Goal: Task Accomplishment & Management: Complete application form

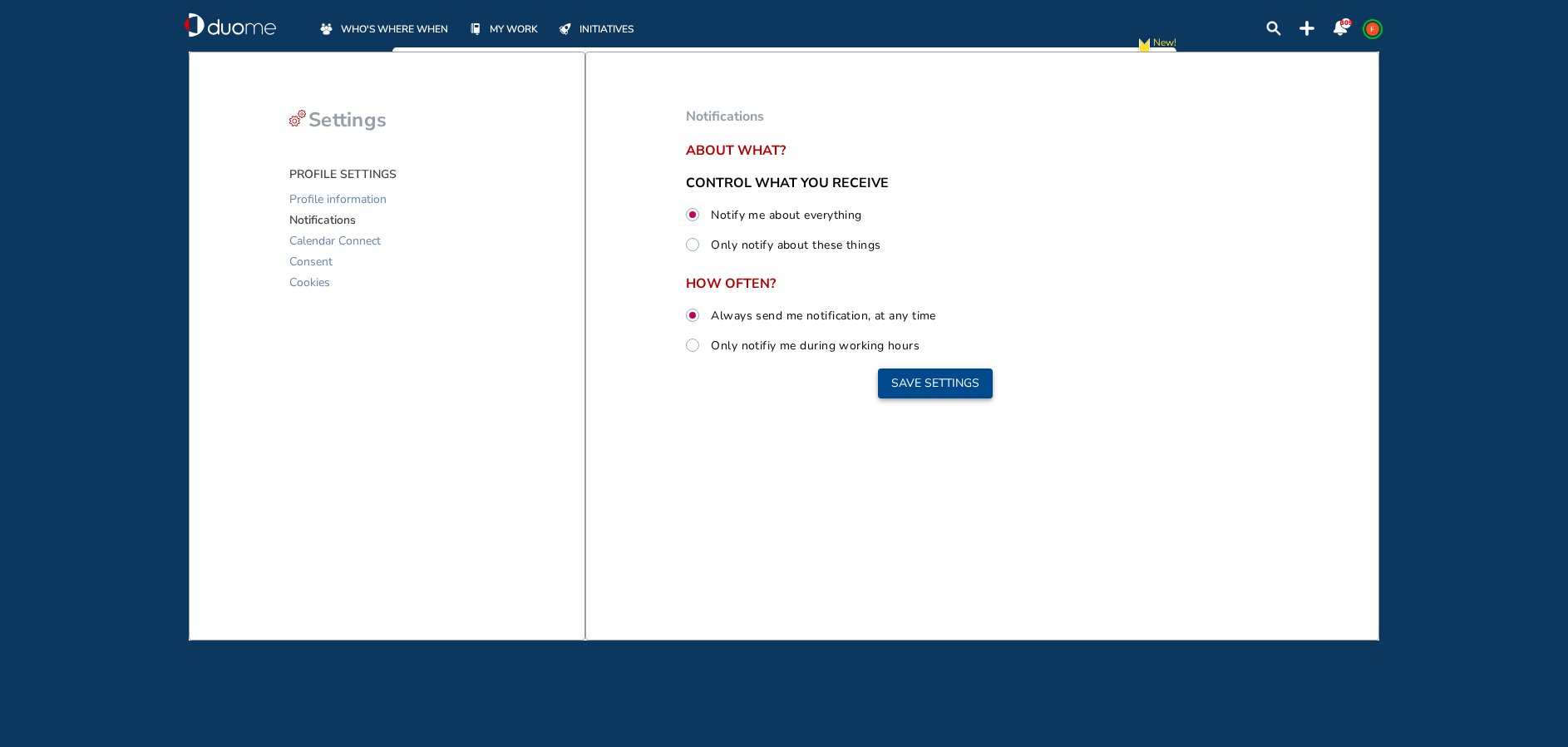
click at [915, 378] on button "Save settings" at bounding box center [935, 383] width 114 height 30
click at [902, 368] on button "Save settings" at bounding box center [935, 383] width 114 height 30
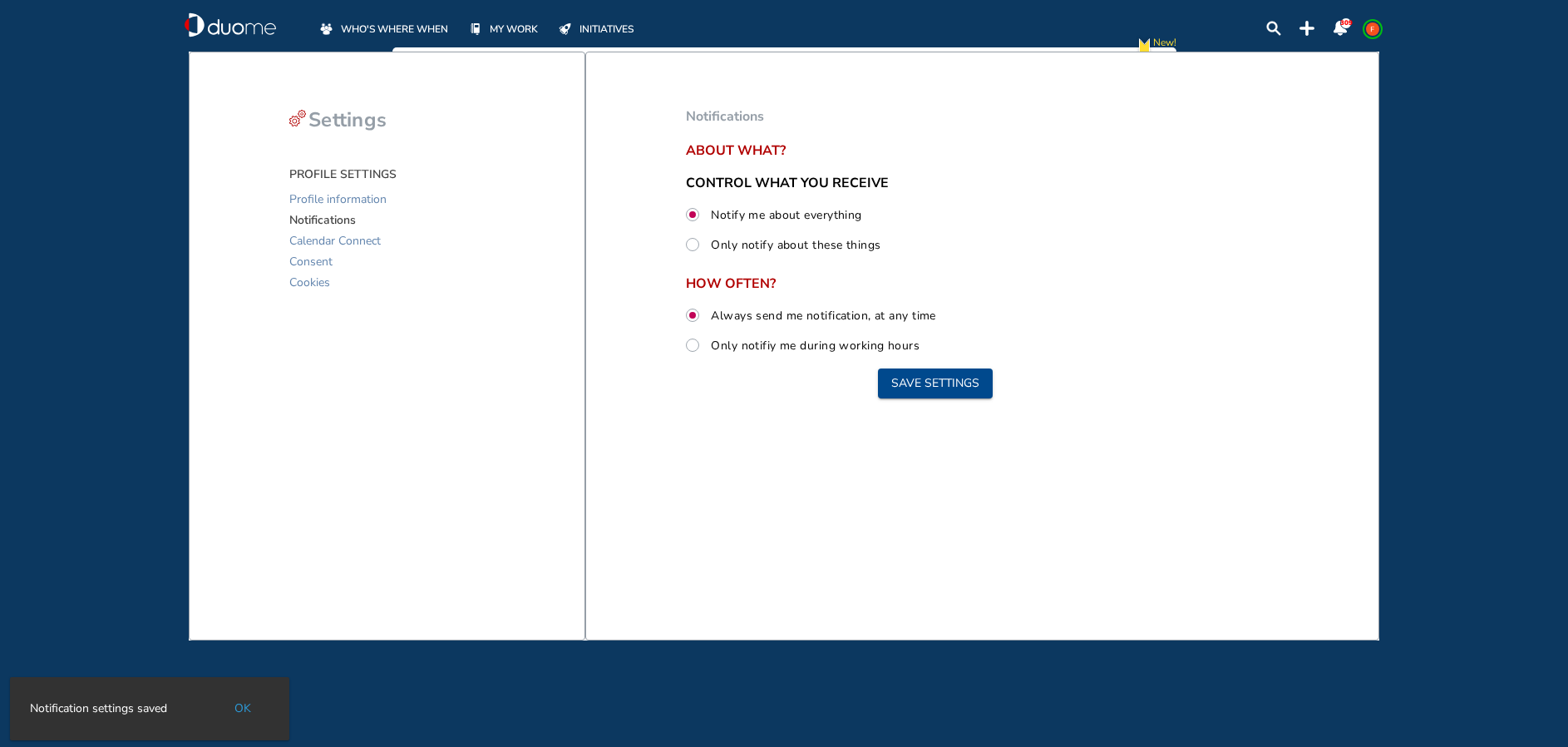
click at [247, 706] on div "WHO'S WHERE WHEN MY WORK INITIATIVES 309 New! NOTIFICATIONS All Location Tasks …" at bounding box center [784, 374] width 1568 height 747
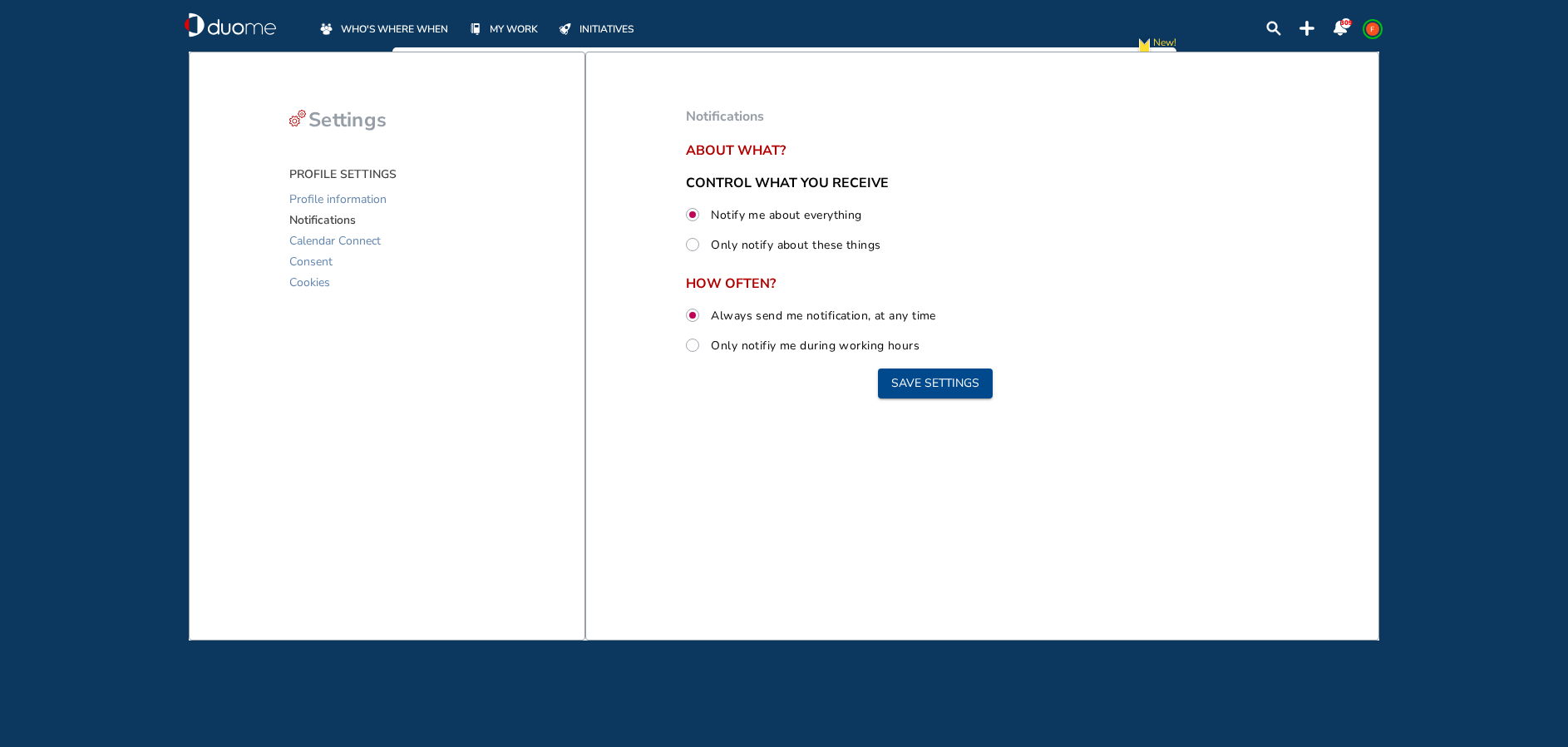
click at [497, 25] on span "MY WORK" at bounding box center [513, 29] width 48 height 17
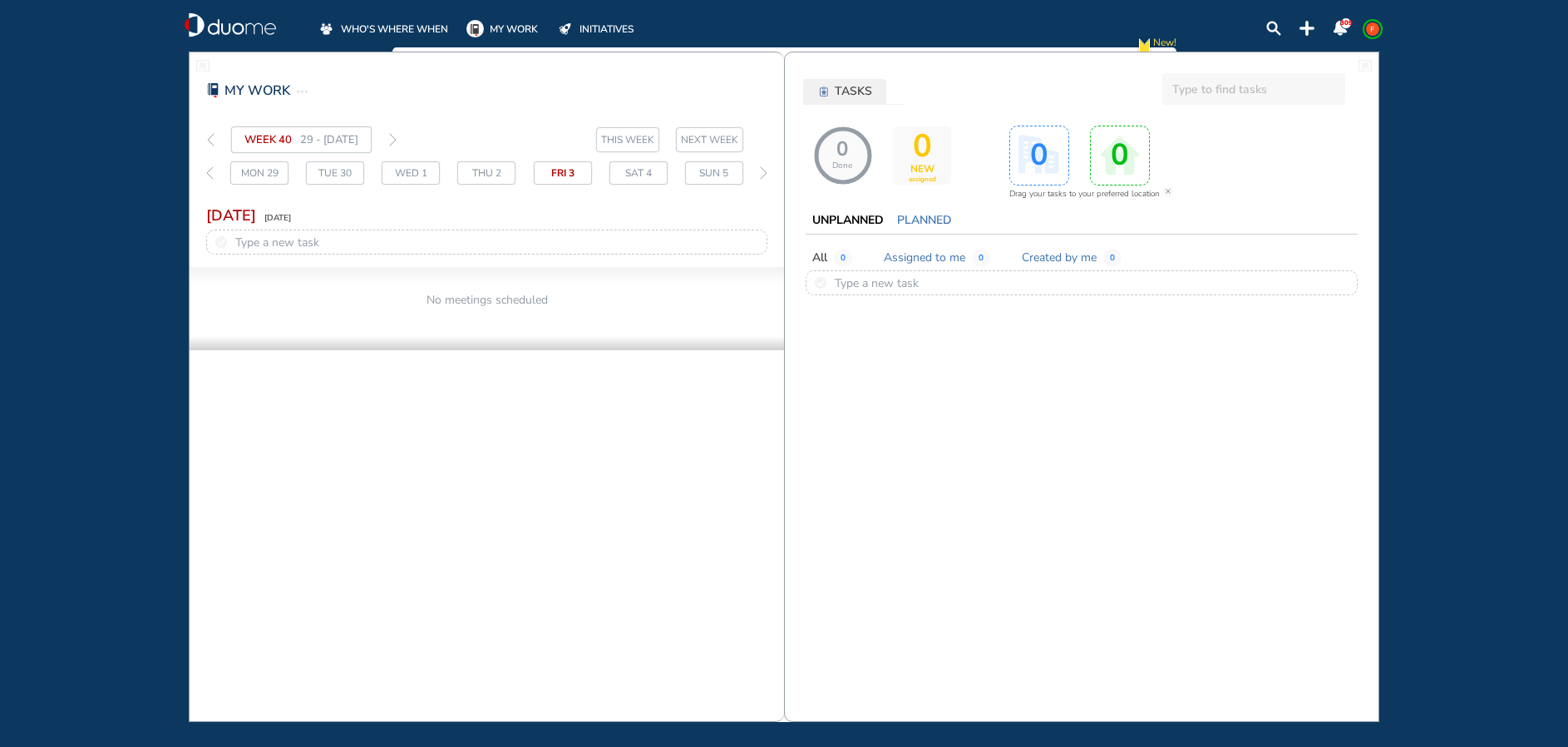
click at [918, 218] on span "PLANNED" at bounding box center [924, 220] width 55 height 17
click at [873, 217] on span "UNPLANNED" at bounding box center [848, 220] width 71 height 17
click at [424, 26] on span "WHO'S WHERE WHEN" at bounding box center [394, 29] width 107 height 17
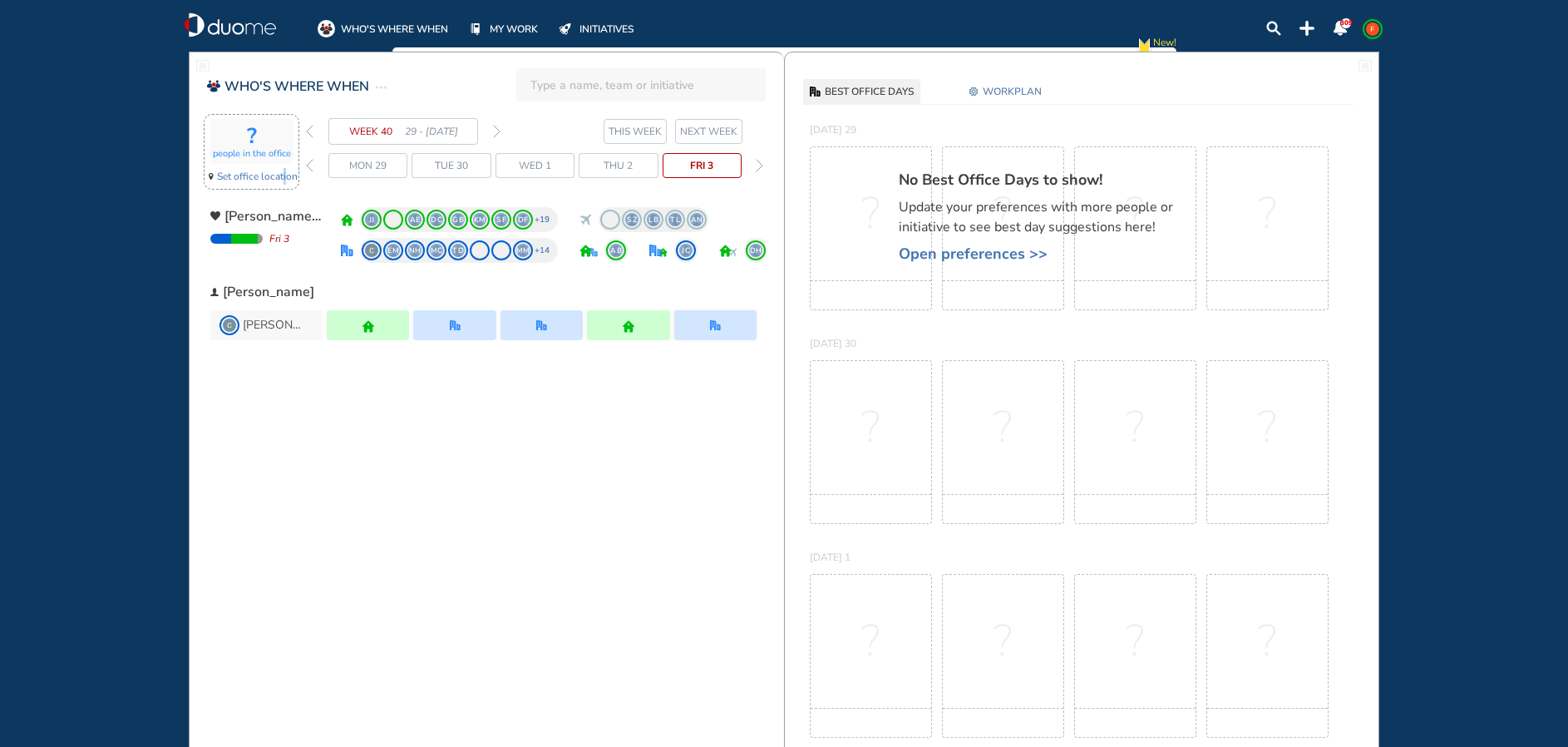
click at [287, 181] on span "Set office location" at bounding box center [257, 176] width 81 height 17
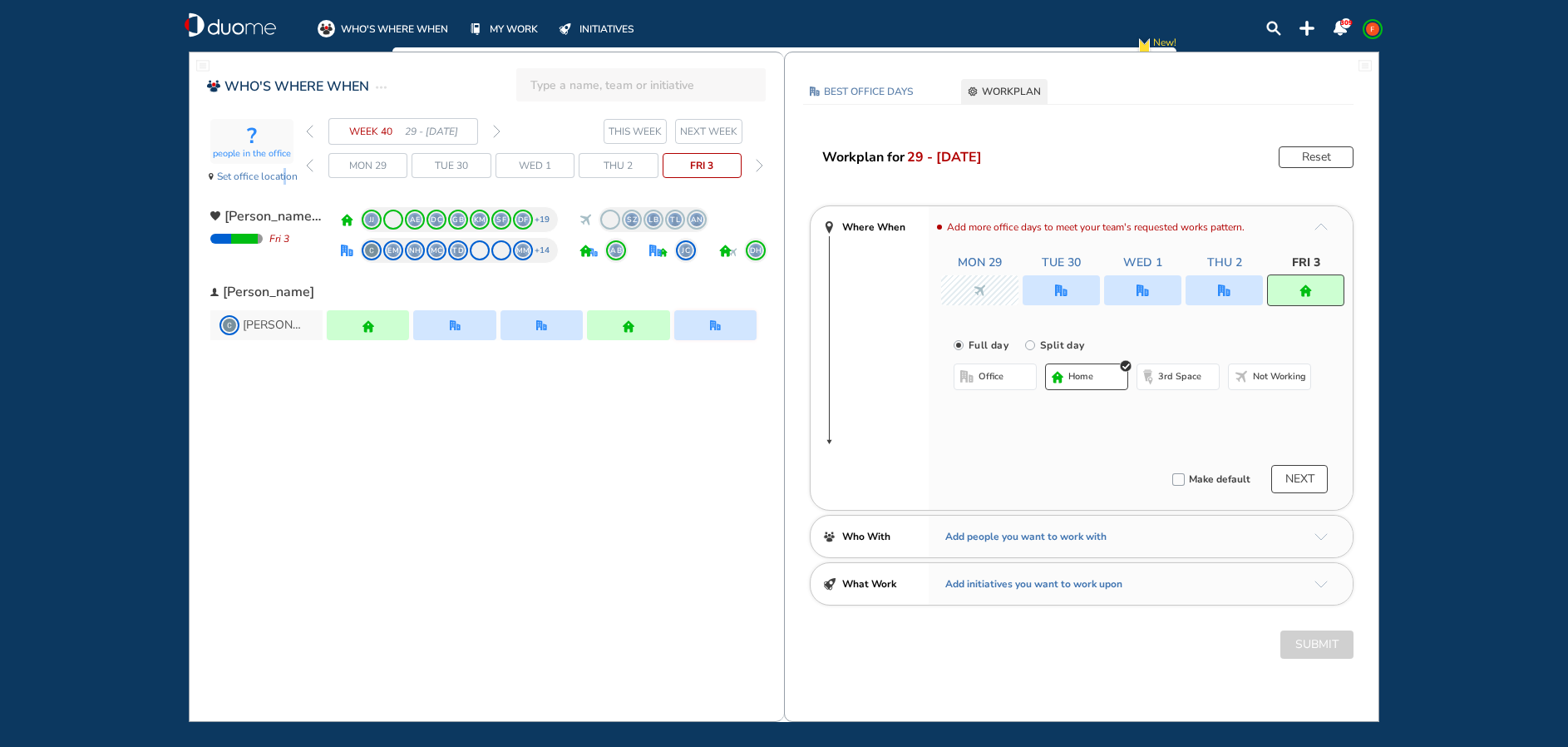
click at [726, 128] on span "NEXT WEEK" at bounding box center [708, 131] width 57 height 17
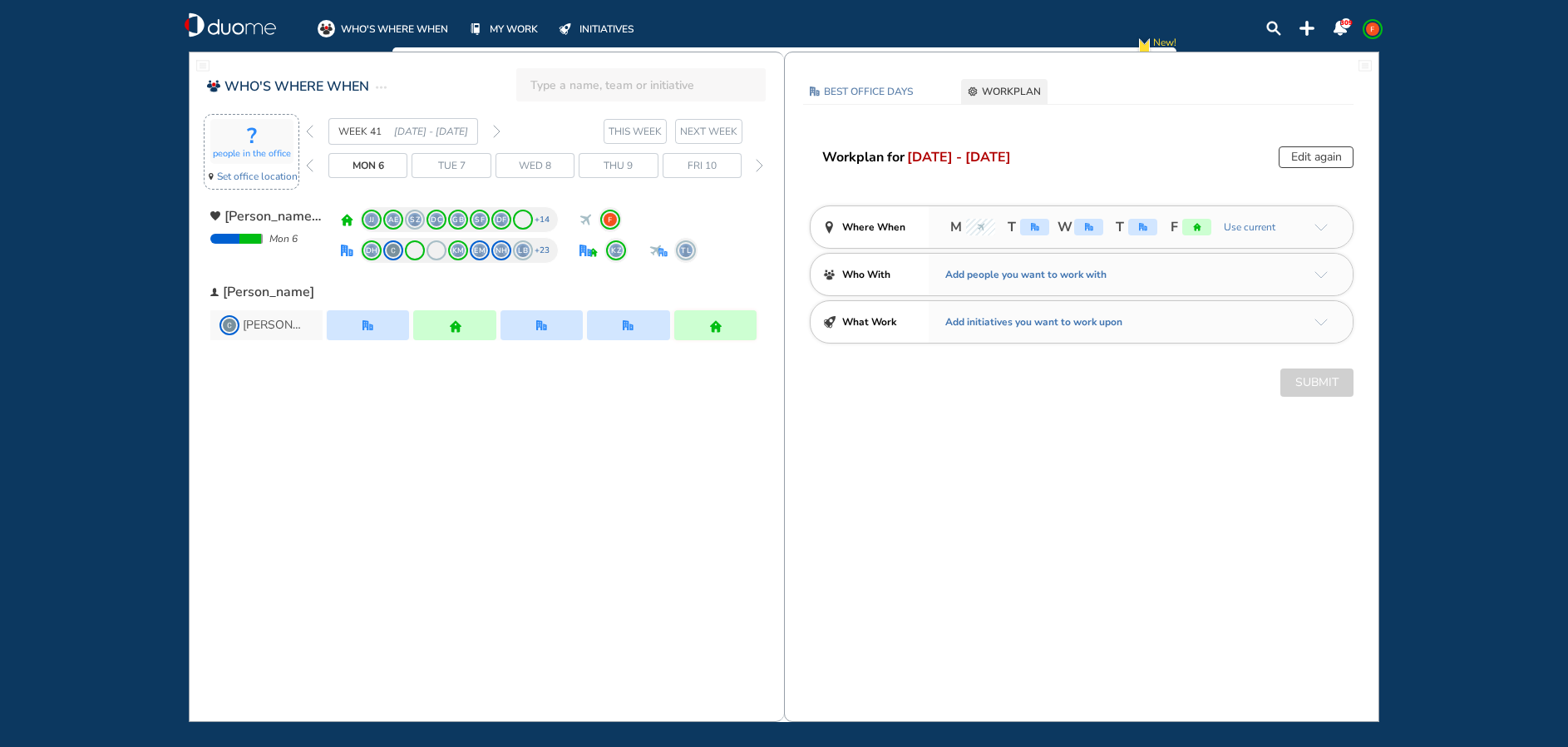
click at [276, 174] on span "Set office location" at bounding box center [257, 176] width 81 height 17
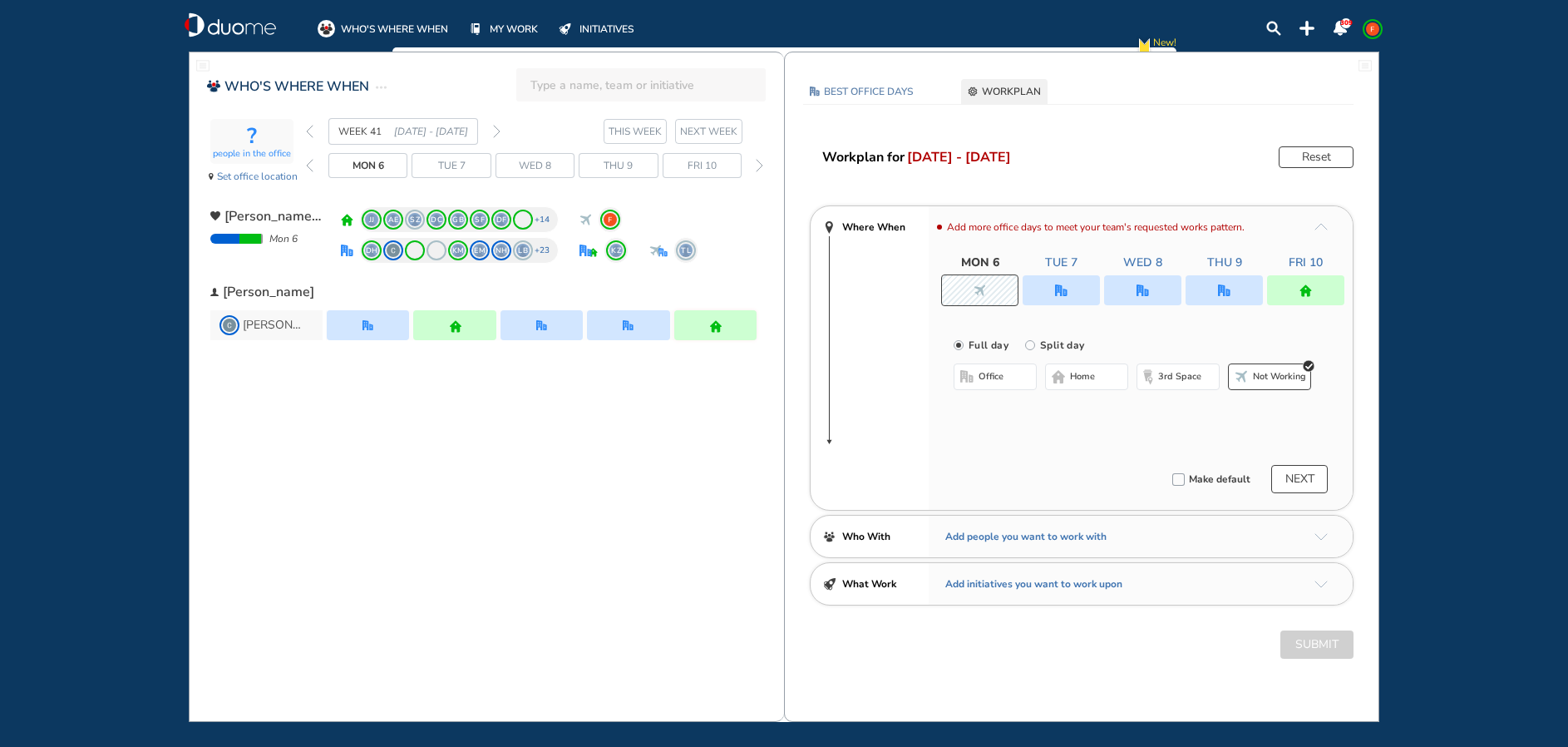
click at [1315, 473] on button "NEXT" at bounding box center [1299, 479] width 56 height 28
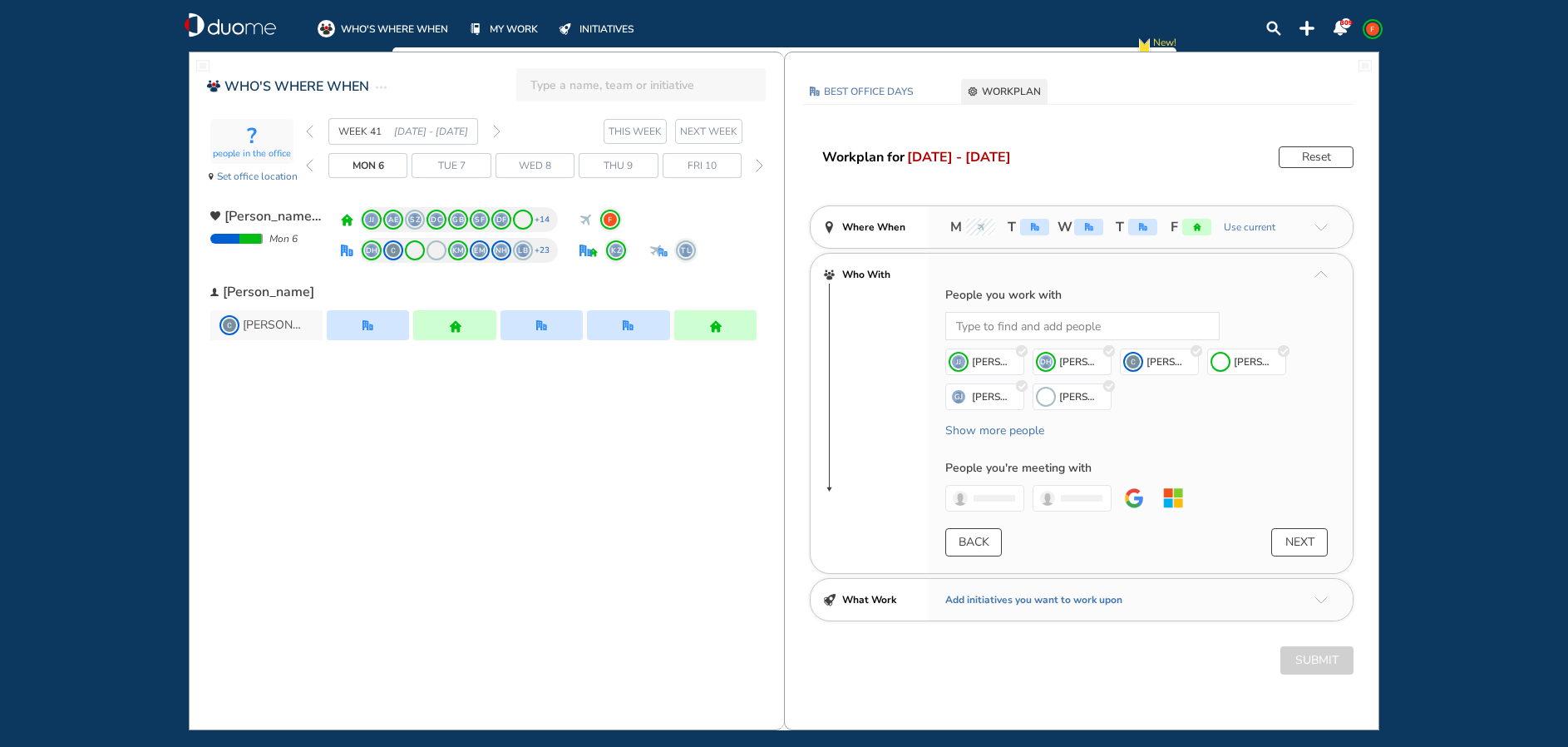
click at [710, 131] on span "NEXT WEEK" at bounding box center [708, 131] width 57 height 17
click at [1322, 545] on button "NEXT" at bounding box center [1299, 543] width 56 height 28
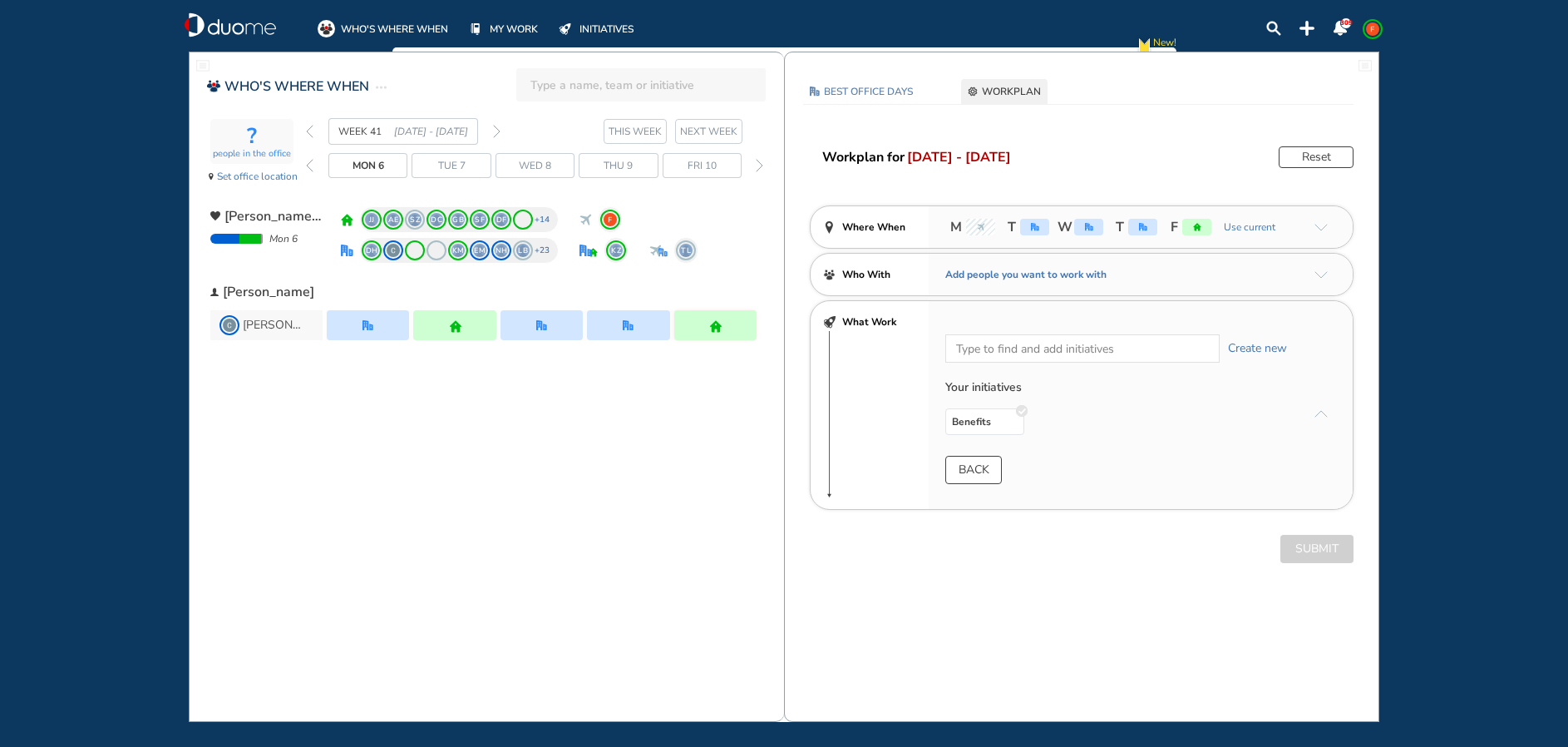
click at [1250, 573] on div "BEST OFFICE DAYS WORKPLAN [DATE] No Location selected Set location Capacity NA …" at bounding box center [1081, 337] width 593 height 514
click at [1316, 547] on div "Submit" at bounding box center [1081, 549] width 593 height 28
click at [985, 470] on button "BACK" at bounding box center [974, 470] width 56 height 28
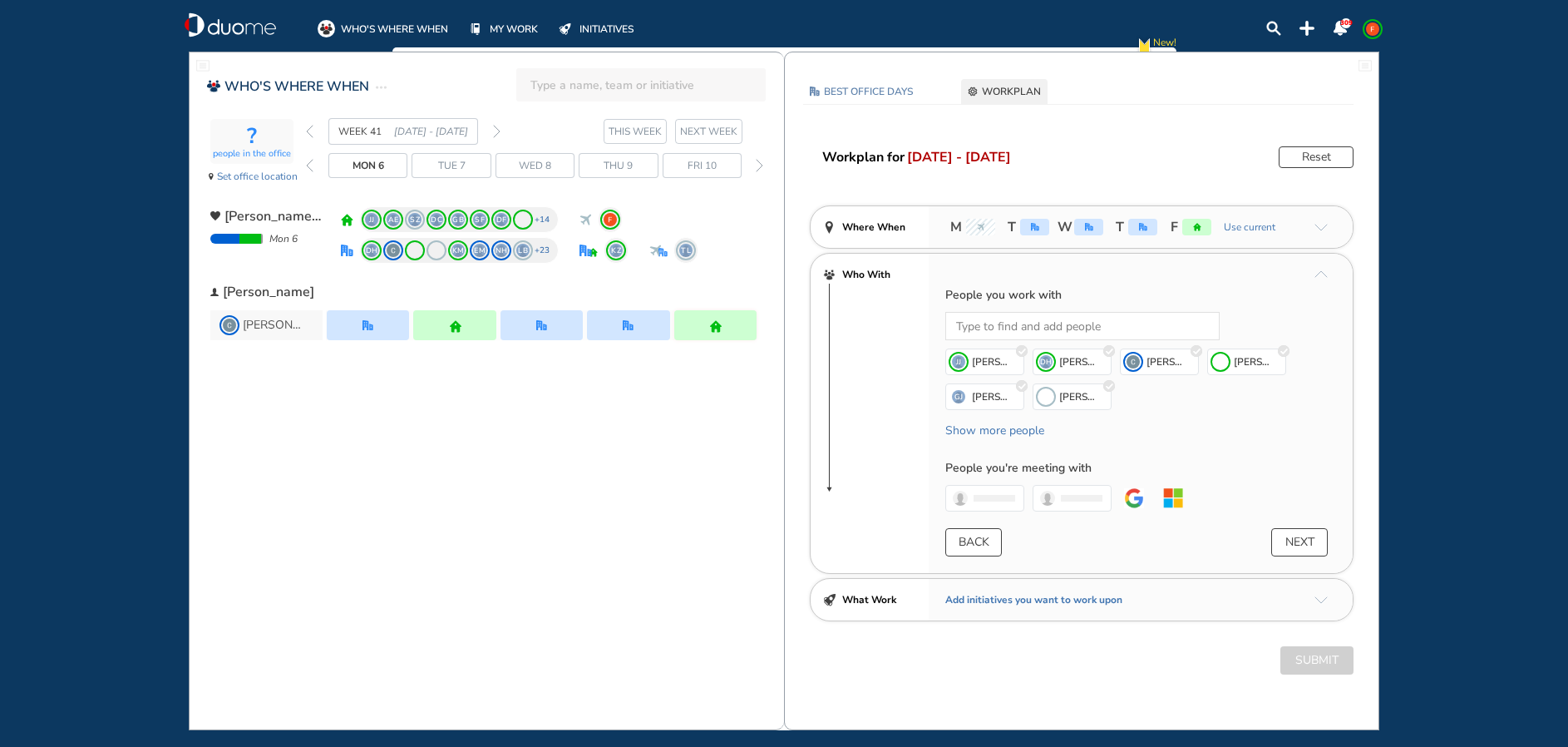
click at [1011, 86] on span "WORKPLAN" at bounding box center [1011, 91] width 59 height 17
